Goal: Transaction & Acquisition: Obtain resource

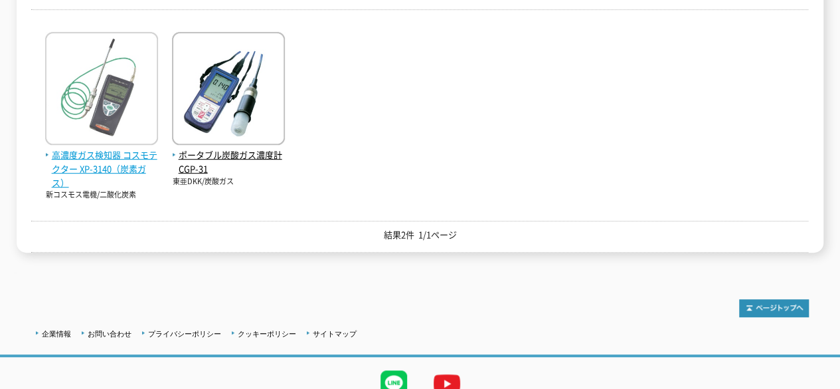
click at [121, 167] on span "高濃度ガス検知器 コスモテクター XP-3140（炭素ガス）" at bounding box center [101, 168] width 113 height 41
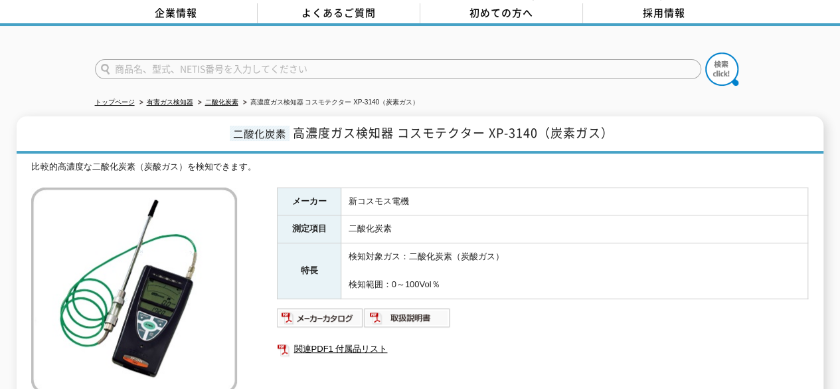
scroll to position [133, 0]
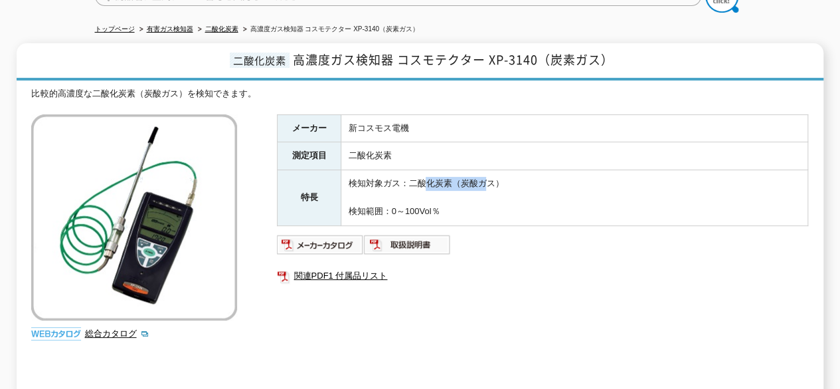
drag, startPoint x: 424, startPoint y: 177, endPoint x: 488, endPoint y: 174, distance: 64.5
click at [488, 174] on td "検知対象ガス：二酸化炭素（炭酸ガス） 検知範囲：0～100Vol％" at bounding box center [574, 197] width 467 height 55
click at [505, 234] on ul at bounding box center [542, 244] width 531 height 21
drag, startPoint x: 410, startPoint y: 172, endPoint x: 482, endPoint y: 172, distance: 72.4
click at [482, 172] on td "検知対象ガス：二酸化炭素（炭酸ガス） 検知範囲：0～100Vol％" at bounding box center [574, 197] width 467 height 55
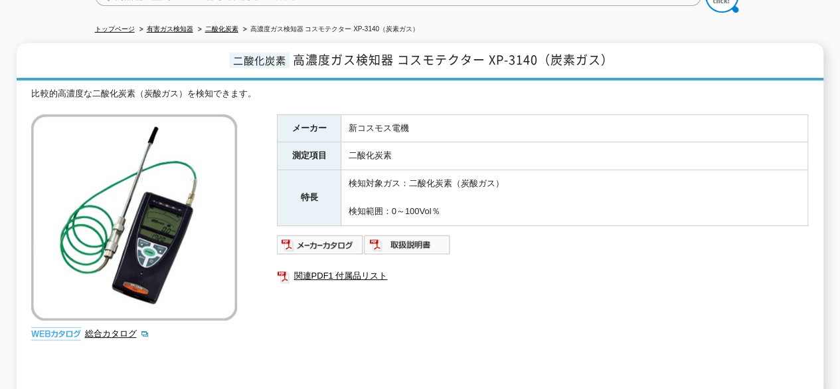
click at [468, 216] on div "メーカー 新コスモス電機 測定項目 二酸化炭素 特長 検知対象ガス：二酸化炭素（炭酸ガス） 検知範囲：0～100Vol％ 関連PDF1 付属品リスト" at bounding box center [542, 257] width 531 height 286
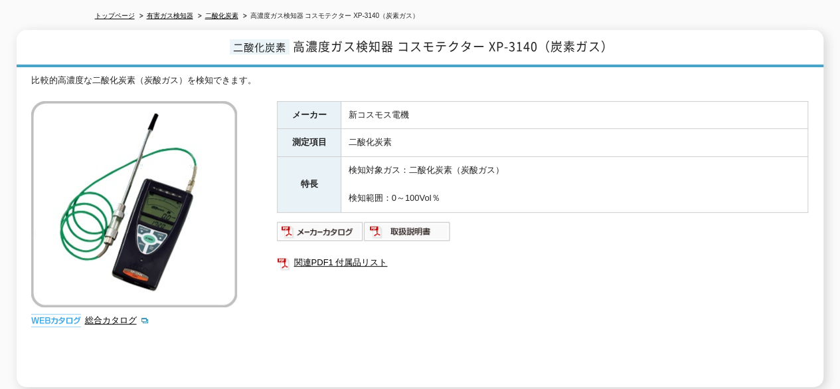
scroll to position [323, 0]
